Goal: Check status: Check status

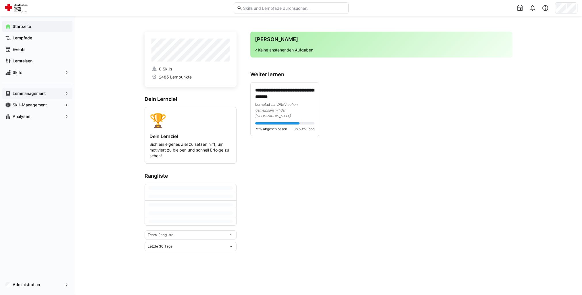
click at [0, 0] on app-navigation-label "Lernmanagement" at bounding box center [0, 0] width 0 height 0
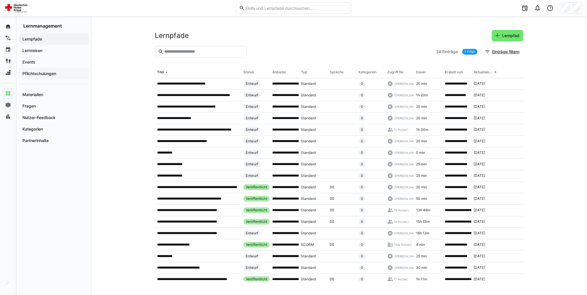
click at [66, 77] on div "Pflichtschulungen" at bounding box center [54, 74] width 70 height 12
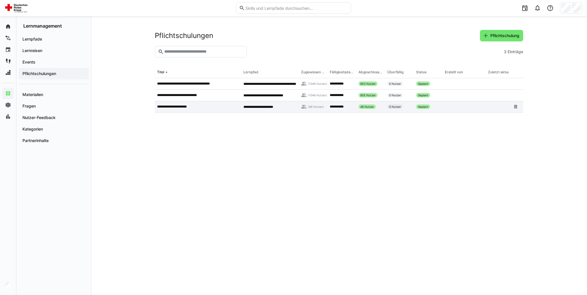
click at [187, 103] on div "**********" at bounding box center [198, 107] width 86 height 12
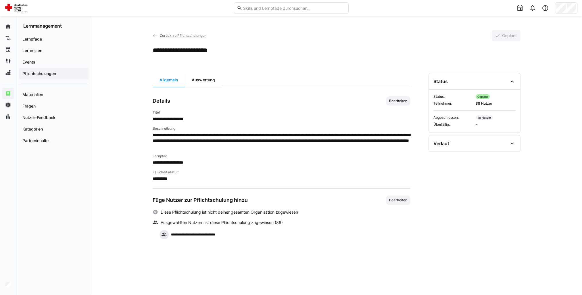
click at [207, 82] on div "Auswertung" at bounding box center [203, 80] width 37 height 14
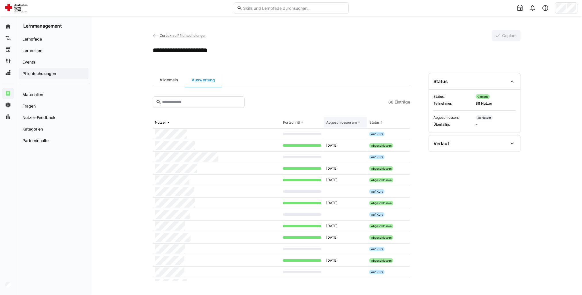
click at [335, 121] on div "Abgeschlossen am" at bounding box center [341, 122] width 31 height 5
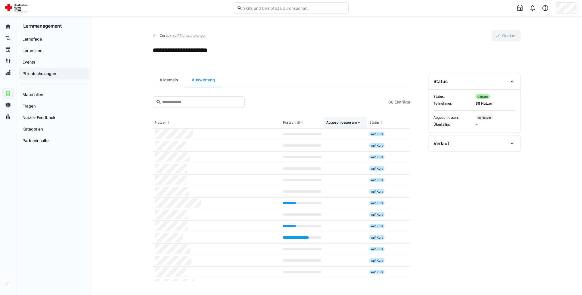
click at [343, 121] on div "Abgeschlossen am" at bounding box center [341, 122] width 31 height 5
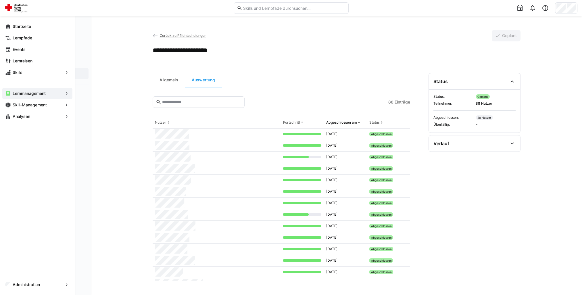
click at [7, 28] on eds-icon at bounding box center [8, 27] width 6 height 6
